Goal: Task Accomplishment & Management: Manage account settings

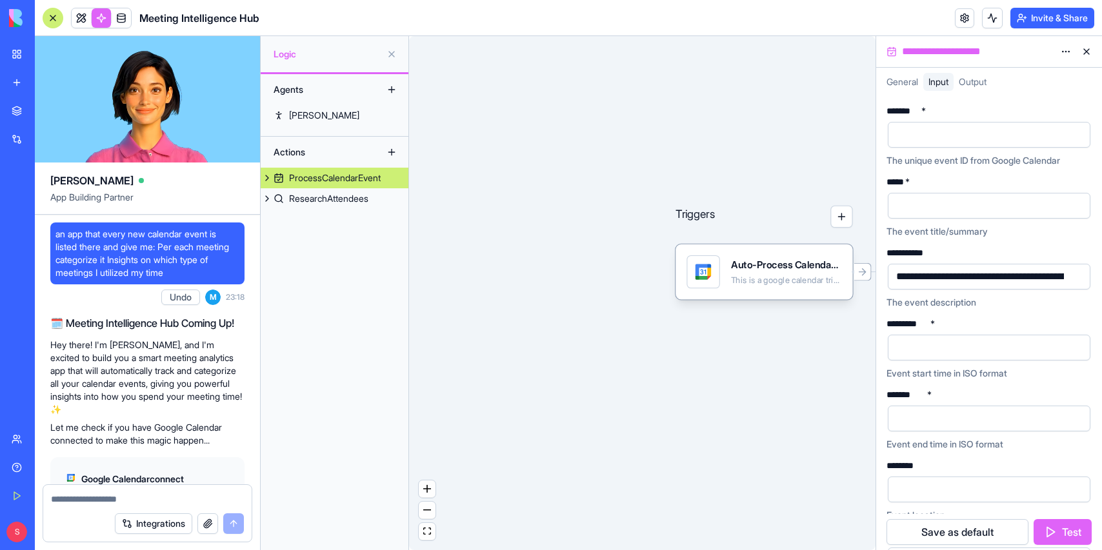
scroll to position [253, 0]
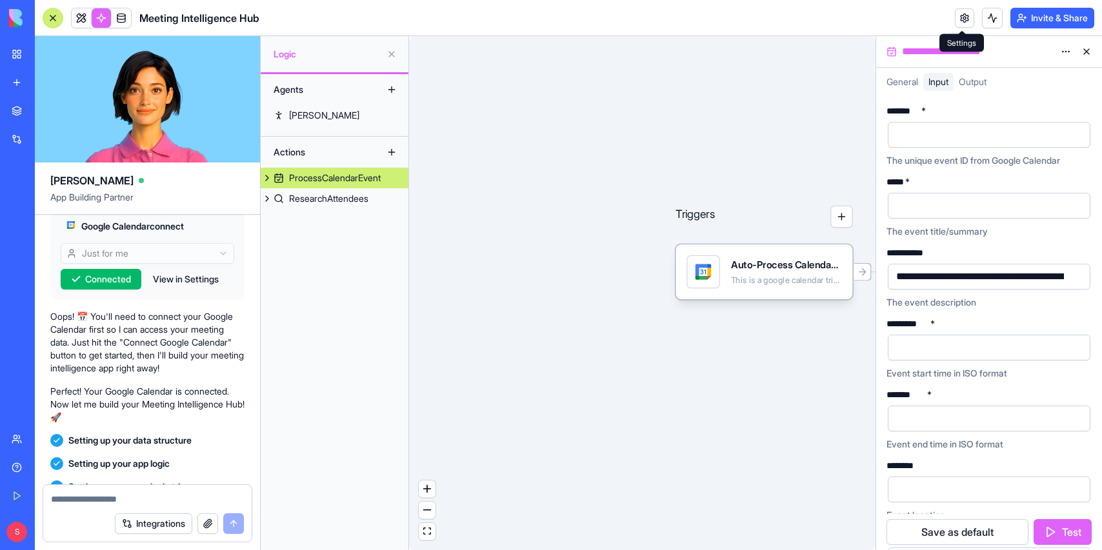
click at [959, 17] on link at bounding box center [964, 17] width 19 height 19
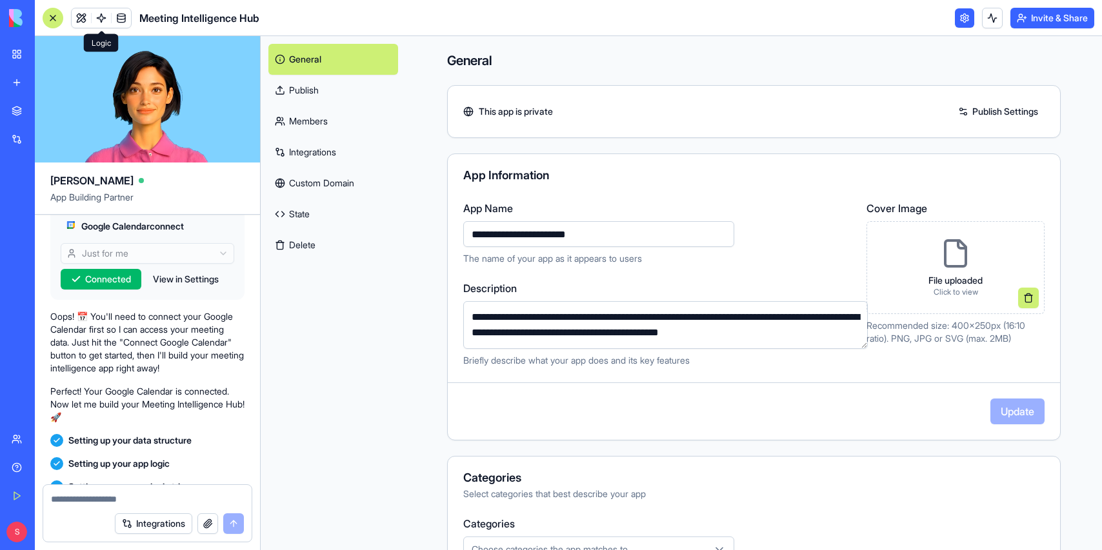
click at [302, 211] on link "State" at bounding box center [333, 214] width 130 height 31
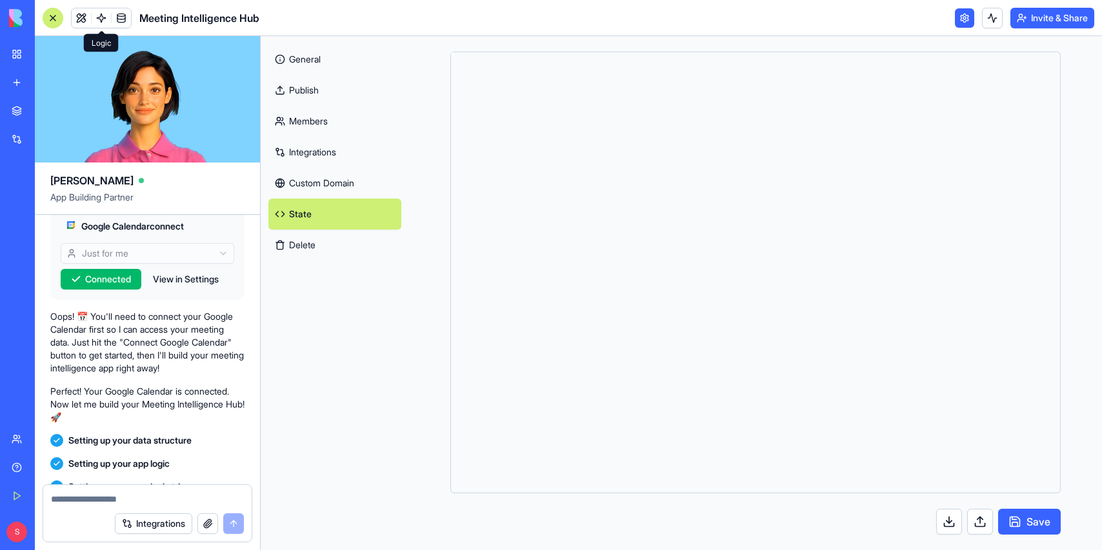
scroll to position [116, 0]
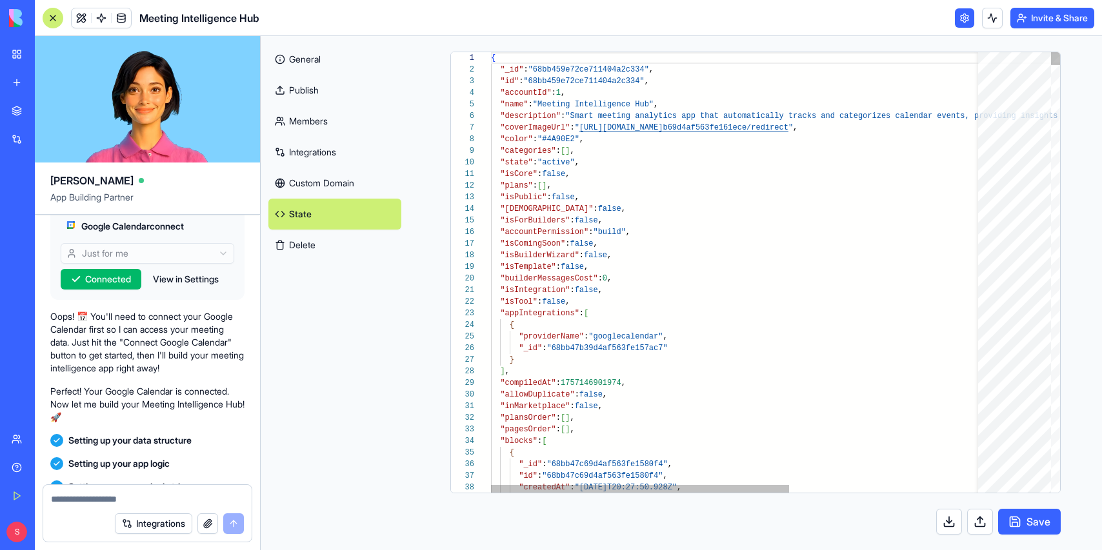
type textarea "**********"
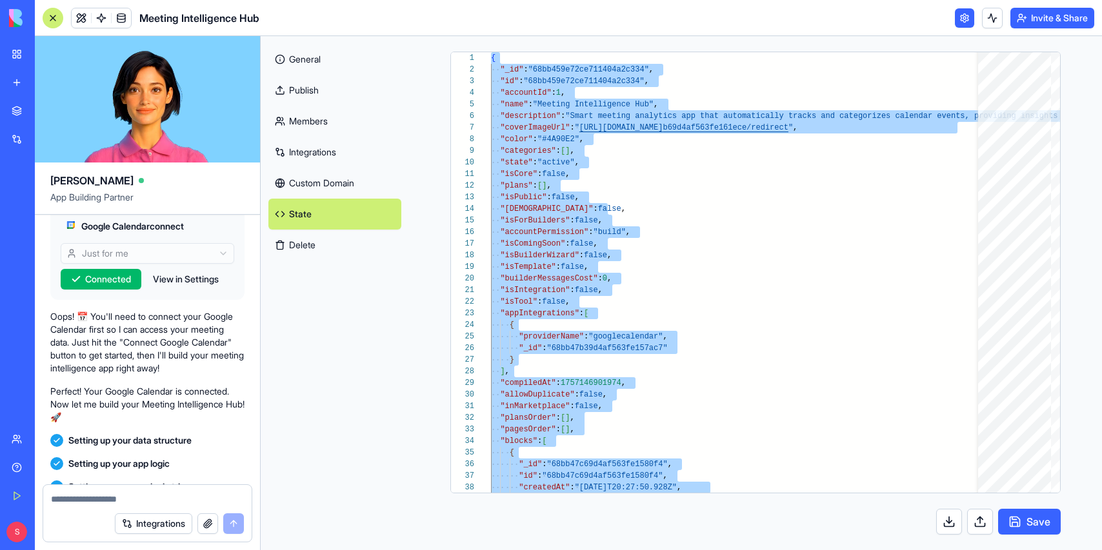
click at [301, 150] on link "Integrations" at bounding box center [334, 152] width 133 height 31
